Goal: Information Seeking & Learning: Learn about a topic

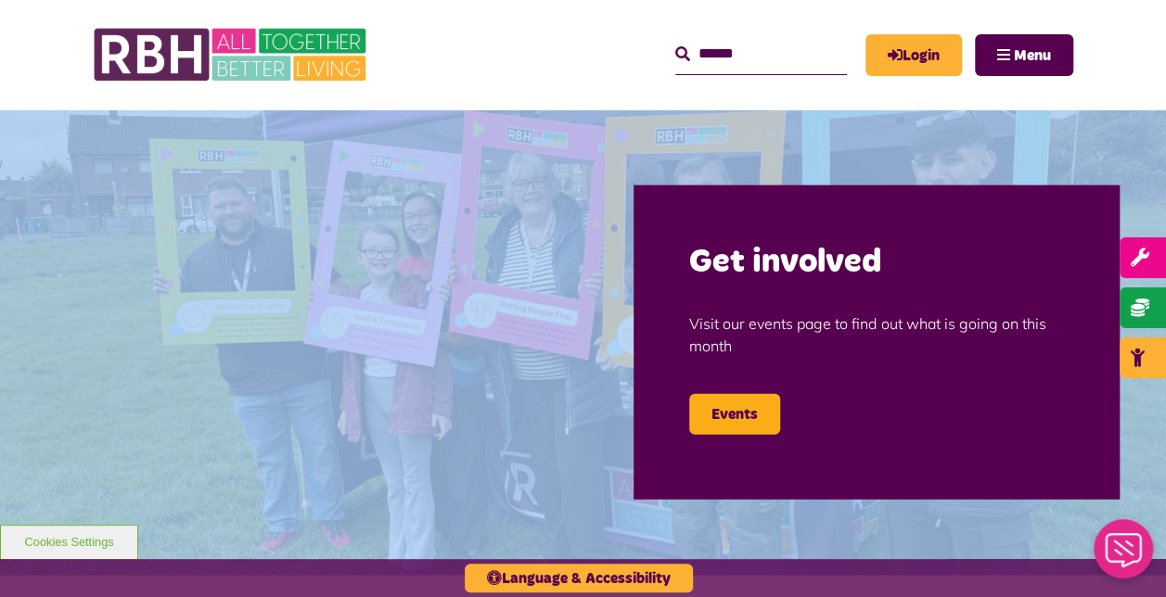
drag, startPoint x: 1183, startPoint y: 117, endPoint x: 1183, endPoint y: 197, distance: 79.8
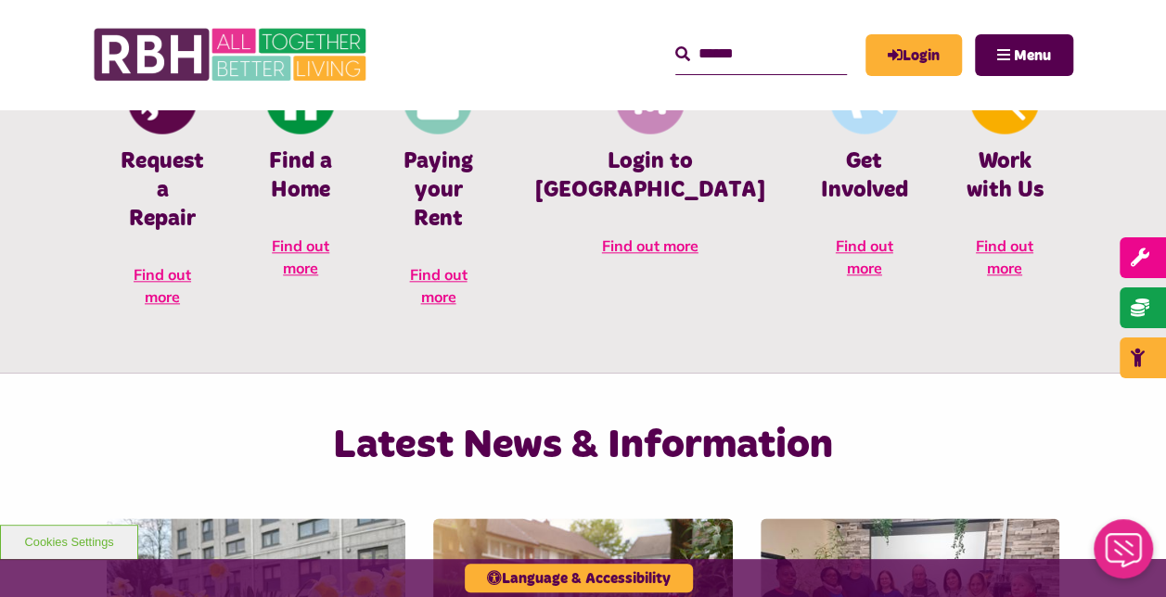
scroll to position [851, 0]
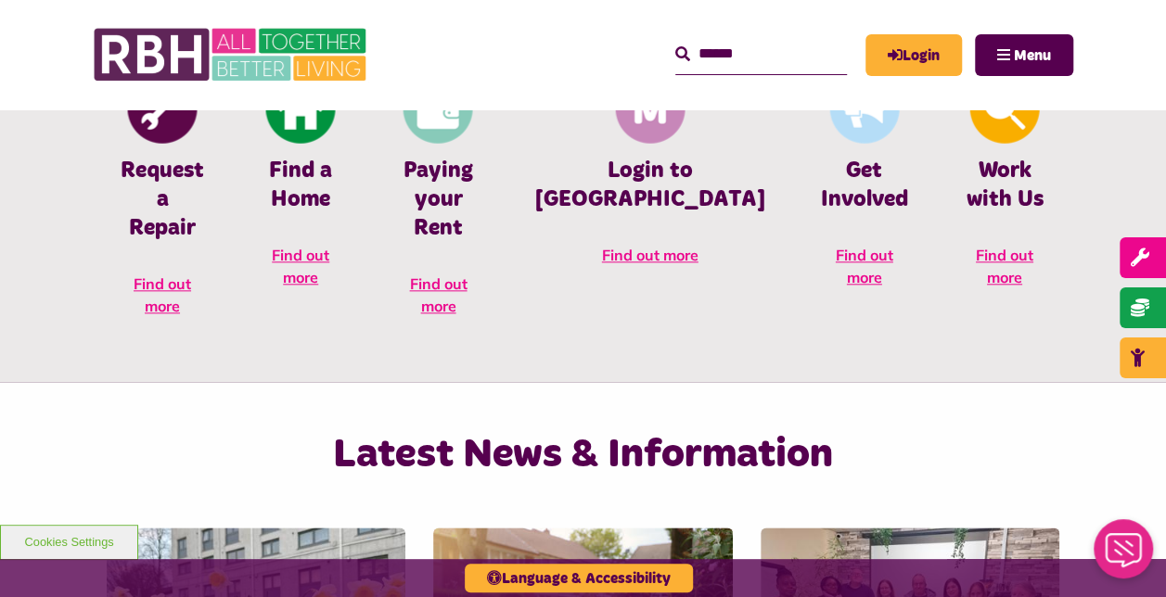
click at [738, 54] on input "Search" at bounding box center [761, 54] width 172 height 40
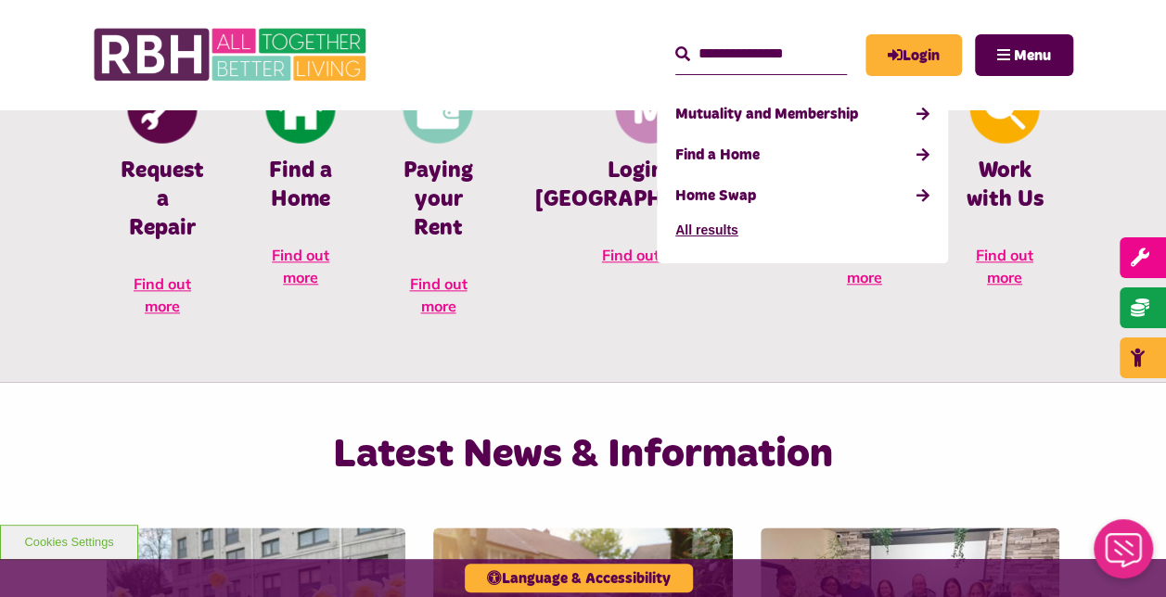
type input "**********"
click at [675, 44] on button "Search" at bounding box center [682, 55] width 15 height 22
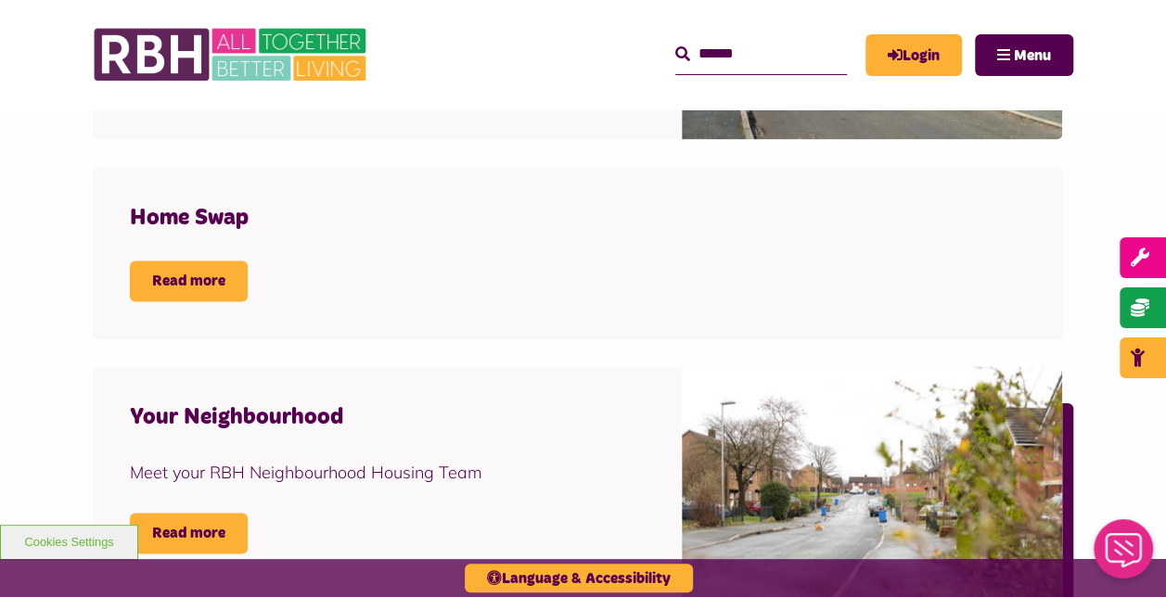
scroll to position [1312, 0]
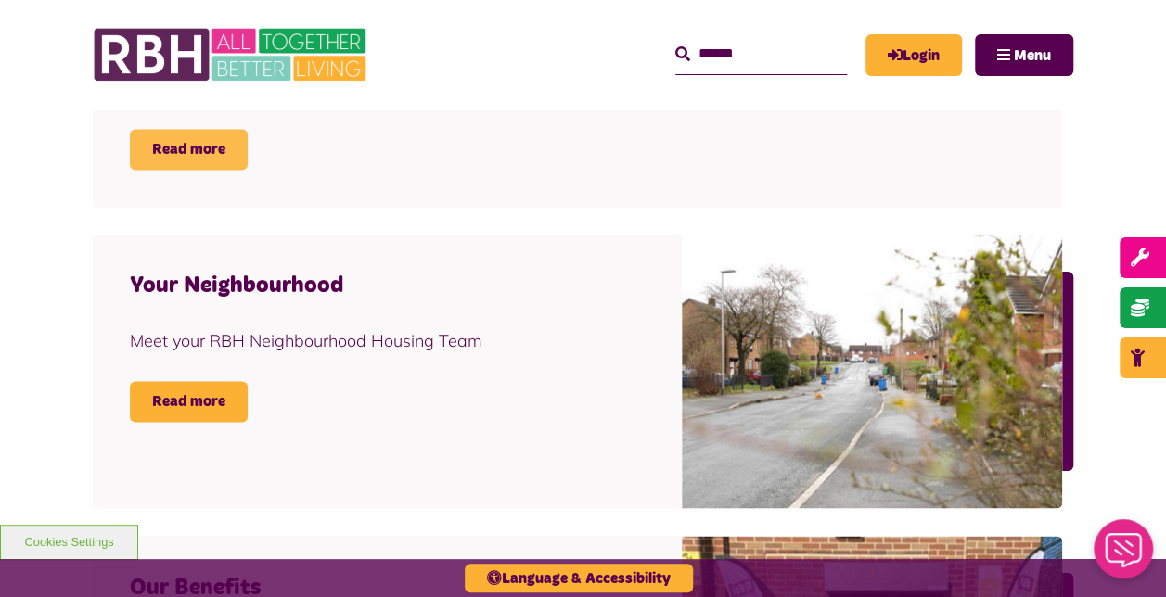
click at [169, 145] on link "Read more" at bounding box center [189, 149] width 118 height 41
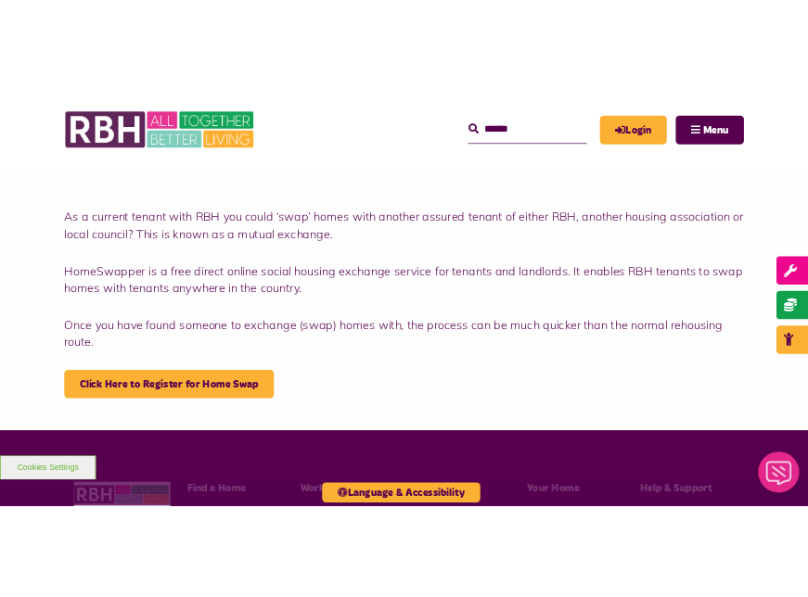
scroll to position [340, 0]
